Goal: Task Accomplishment & Management: Manage account settings

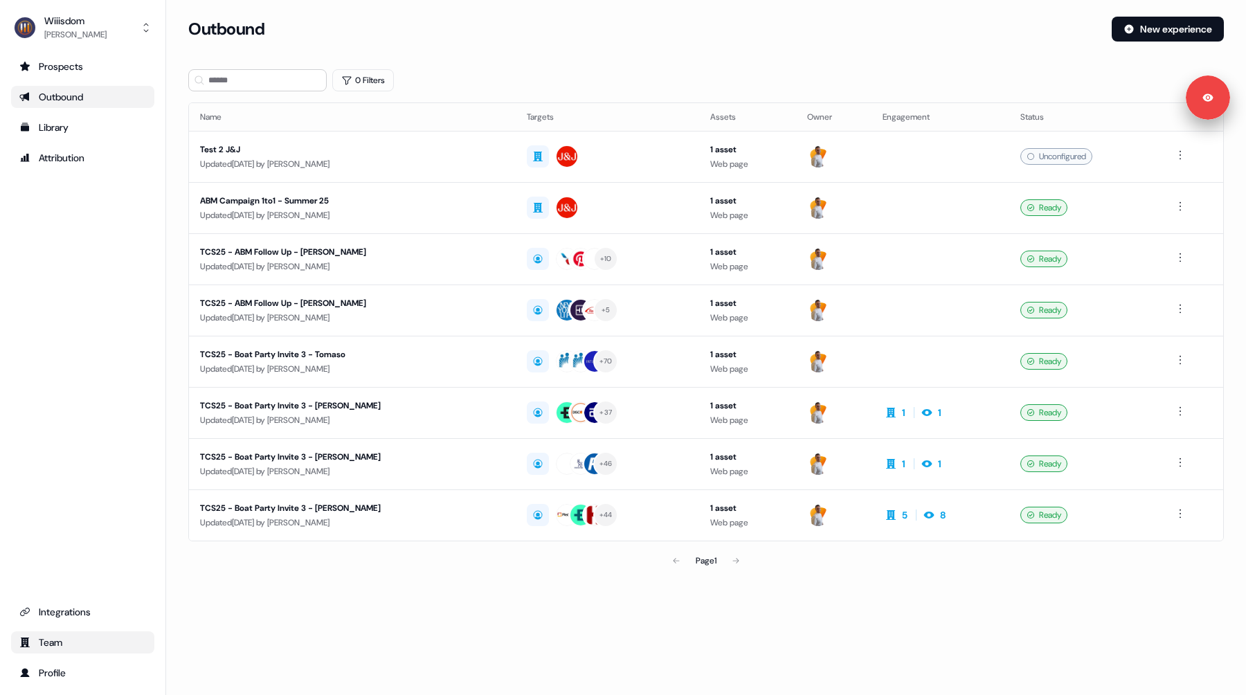
click at [75, 642] on div "Team" at bounding box center [82, 643] width 127 height 14
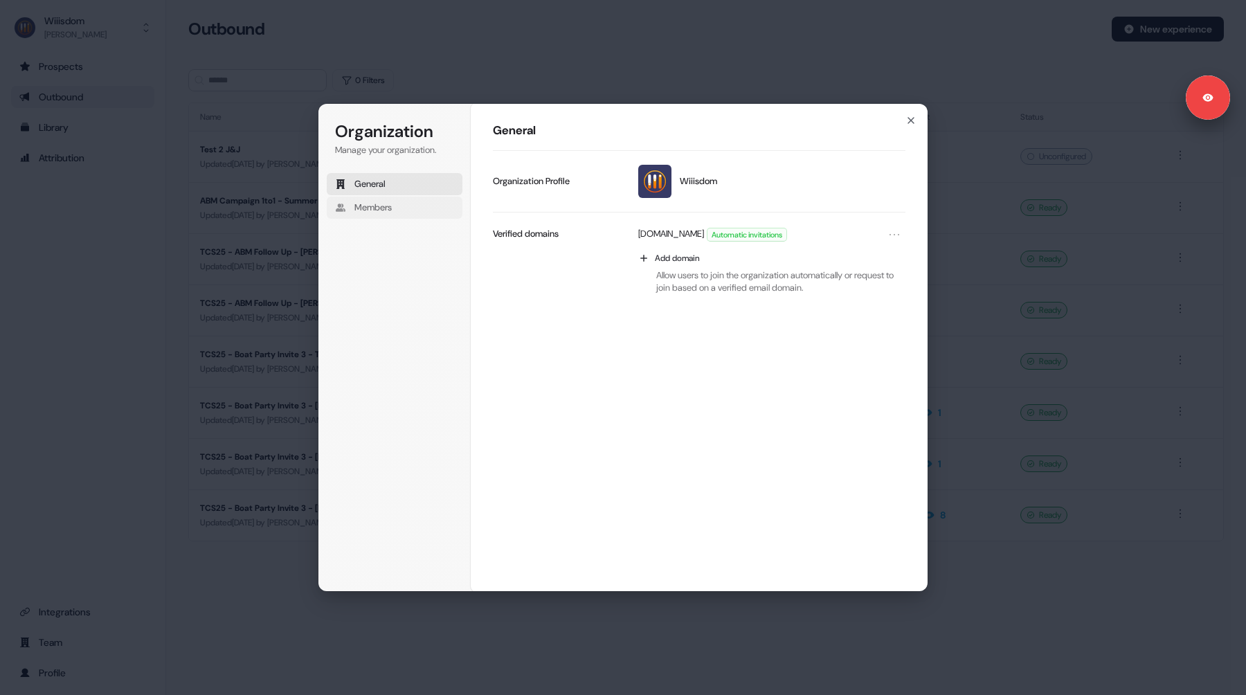
click at [350, 216] on button "Members" at bounding box center [395, 208] width 136 height 22
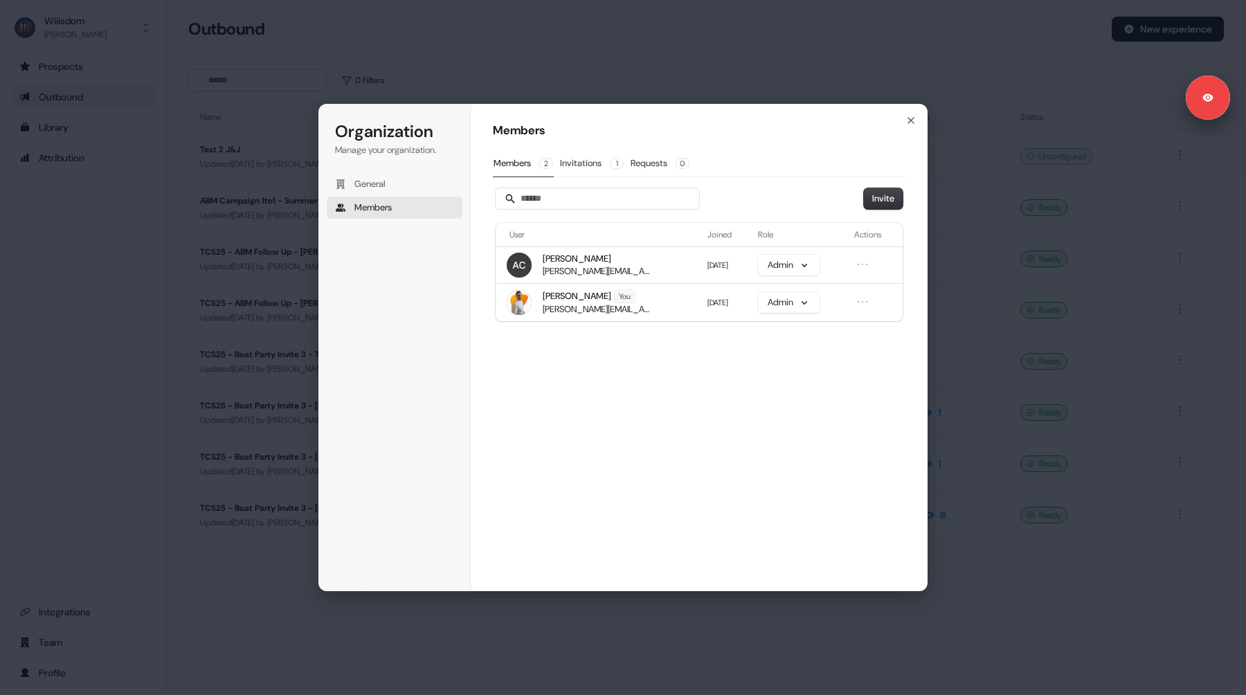
click at [574, 359] on div "Members Members 2 Invitations 1 Requests 0 Invite User Joined Role Actions [PER…" at bounding box center [699, 347] width 457 height 489
click at [133, 292] on div "Organization Manage your organization. General Members Organization Members Mem…" at bounding box center [623, 347] width 1246 height 695
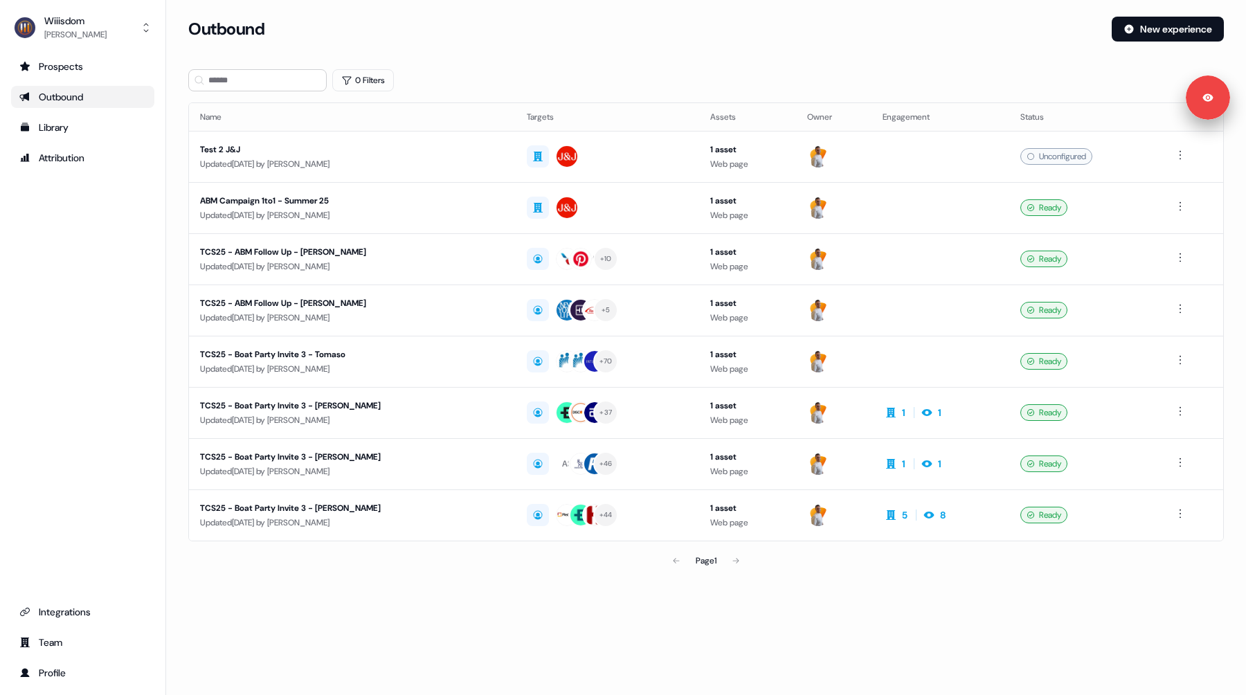
click at [595, 58] on section "Loading... Outbound New experience 0 Filters Name Targets Assets Owner Engageme…" at bounding box center [706, 315] width 1080 height 597
click at [57, 339] on div "Prospects Outbound Library Attribution Integrations Team Profile" at bounding box center [82, 369] width 143 height 629
click at [129, 26] on button "Wiiisdom [PERSON_NAME]" at bounding box center [82, 27] width 143 height 33
click at [575, 64] on div "Wiiisdom [PERSON_NAME] Help documentation Feedback Logout Prospects Outbound Li…" at bounding box center [623, 347] width 1246 height 695
click at [627, 79] on div "0 Filters" at bounding box center [706, 80] width 1036 height 22
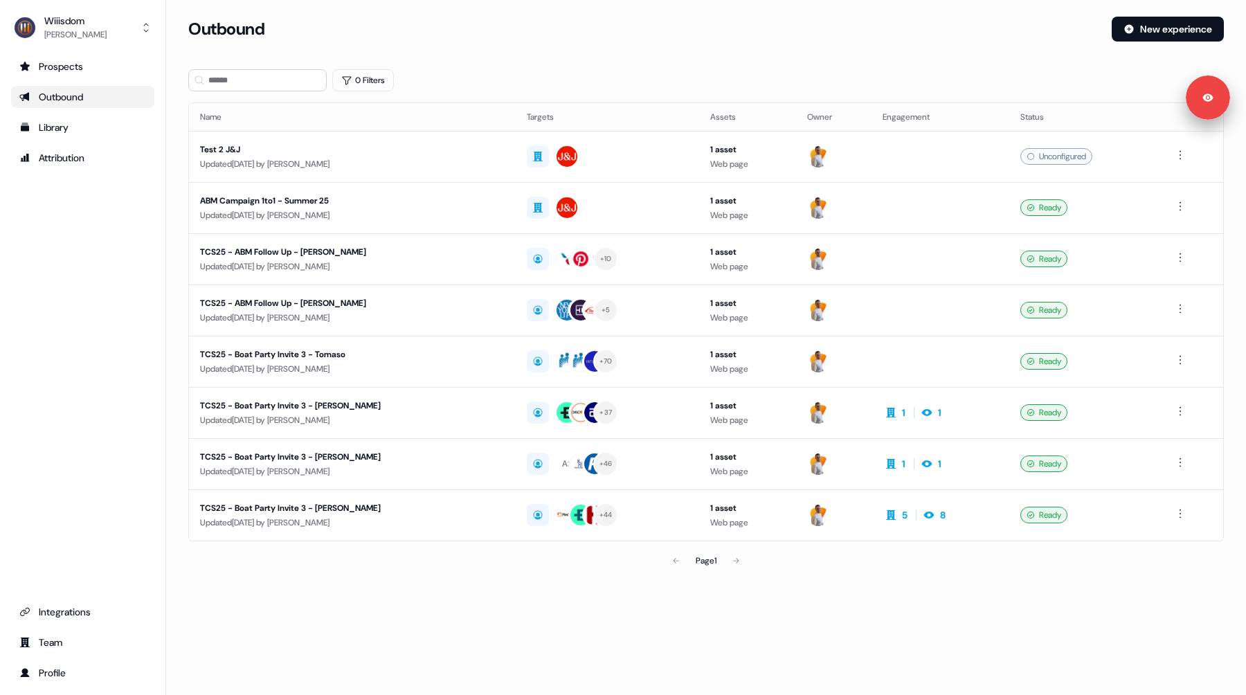
click at [626, 79] on div "0 Filters" at bounding box center [706, 80] width 1036 height 22
click at [73, 366] on div "Prospects Outbound Library Attribution Integrations Team Profile" at bounding box center [82, 369] width 143 height 629
click at [0, 0] on div "Wiiisdom [PERSON_NAME] Prospects Outbound Library Attribution Integrations Team…" at bounding box center [83, 347] width 166 height 695
click at [317, 157] on div "Updated [DATE] by [PERSON_NAME]" at bounding box center [352, 164] width 305 height 14
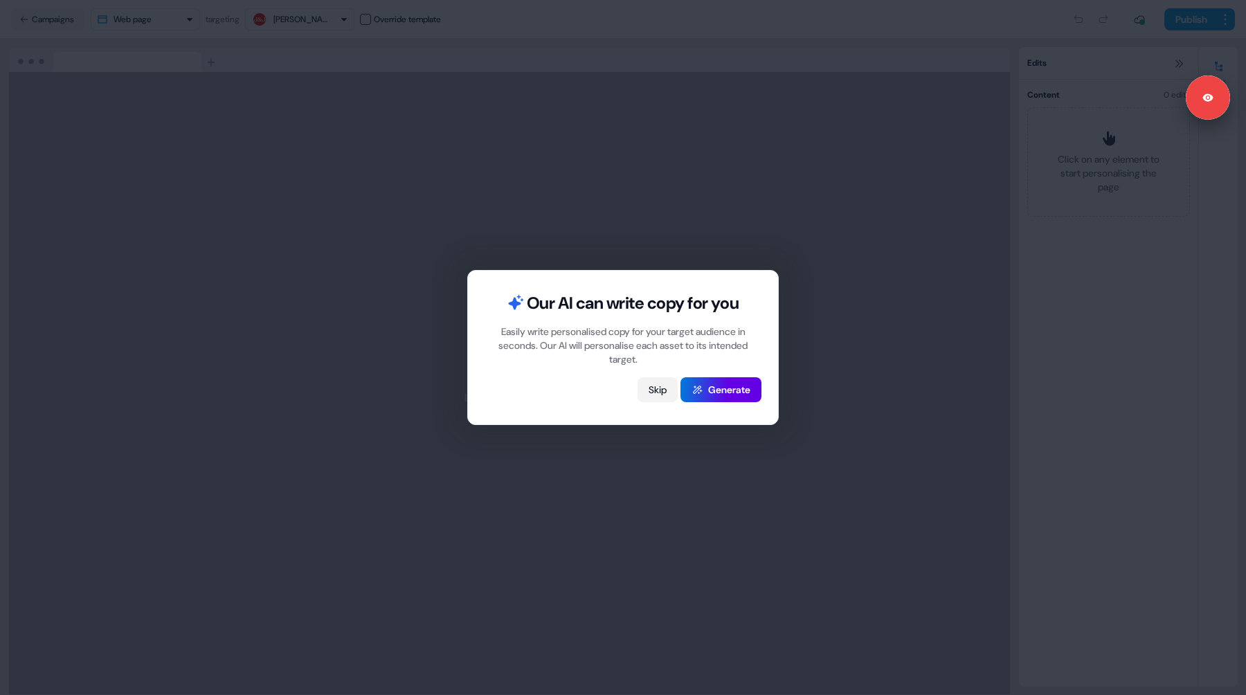
click at [661, 395] on button "Skip" at bounding box center [658, 389] width 40 height 25
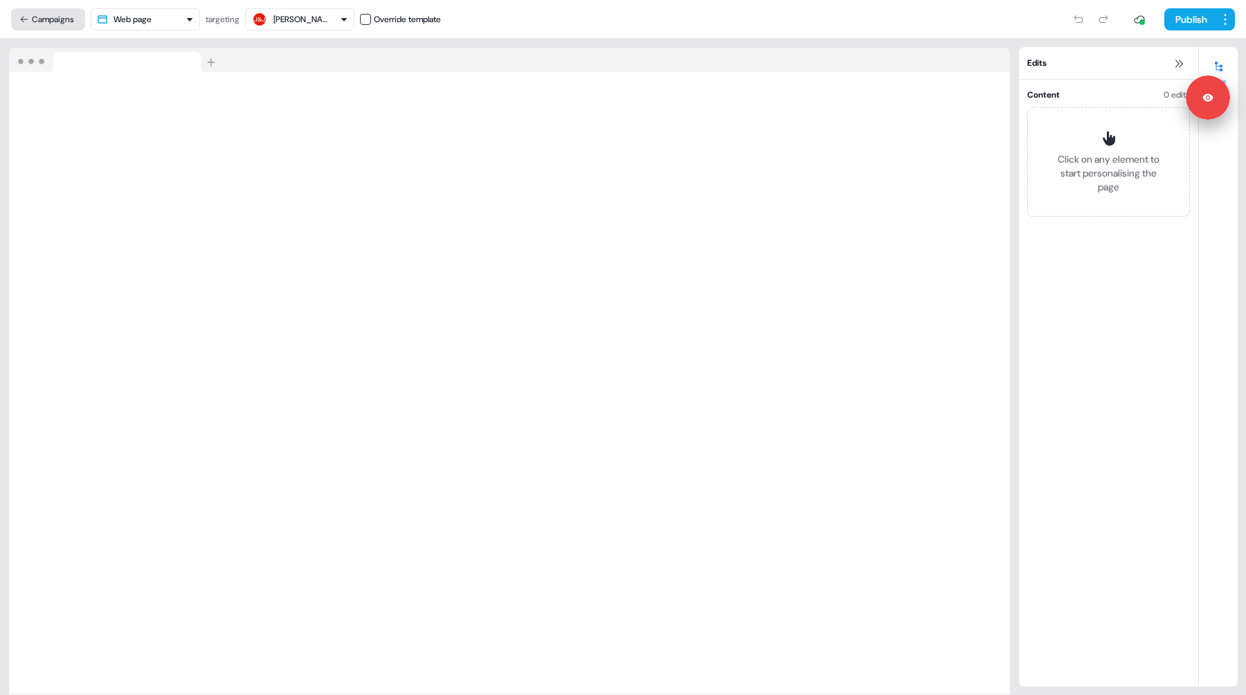
click at [71, 10] on button "Campaigns" at bounding box center [48, 19] width 74 height 22
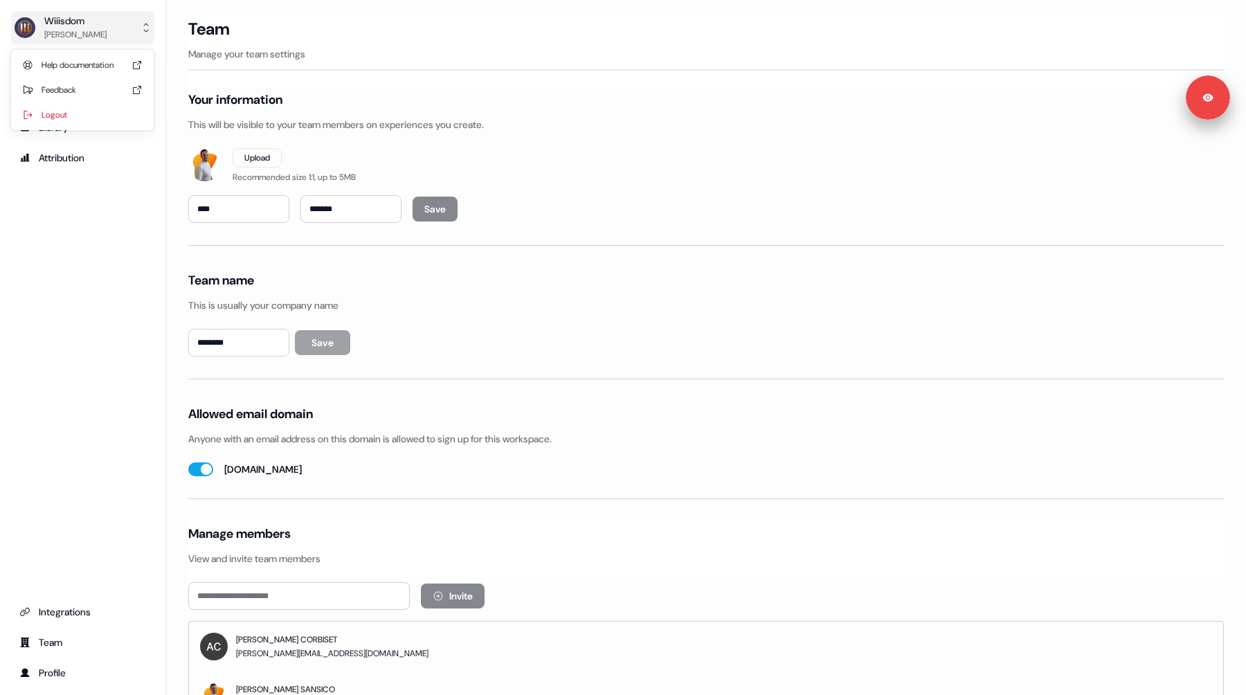
click at [87, 42] on button "Wiiisdom [PERSON_NAME]" at bounding box center [82, 27] width 143 height 33
click at [75, 110] on div "Logout" at bounding box center [83, 114] width 132 height 25
click at [87, 30] on html "For the best experience switch devices to a bigger screen. Go to Userled.io Wii…" at bounding box center [623, 347] width 1246 height 695
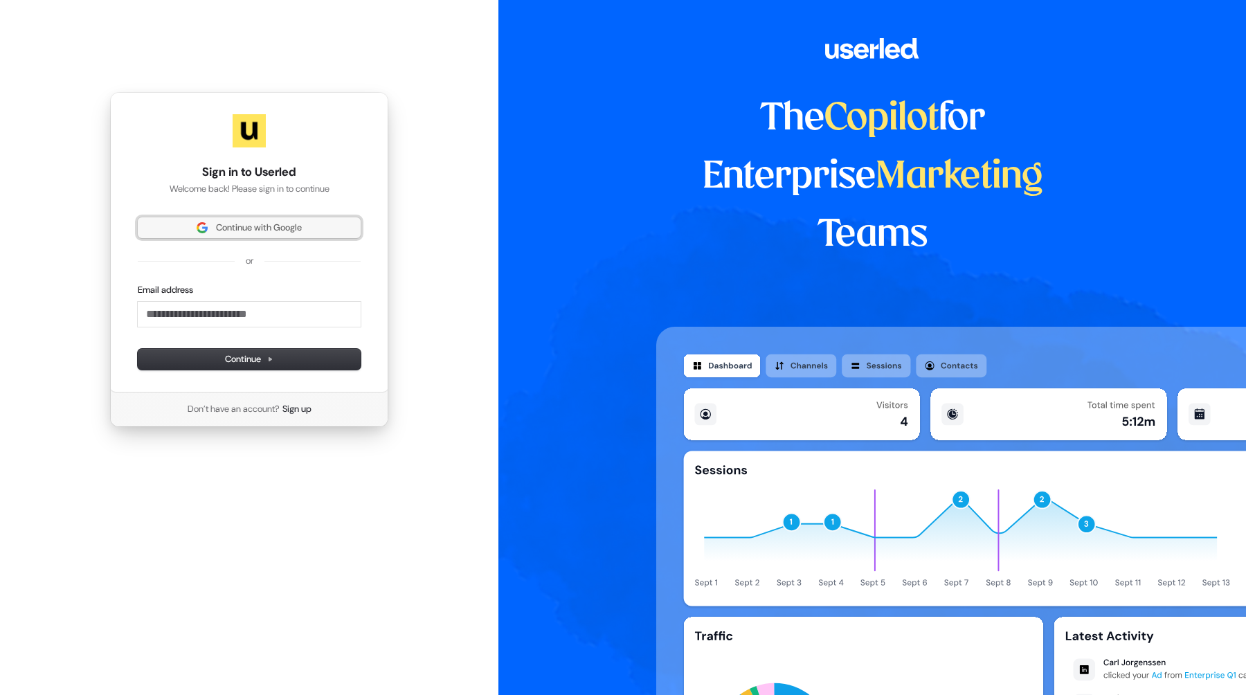
click at [223, 232] on span "Continue with Google" at bounding box center [259, 228] width 86 height 12
